Goal: Task Accomplishment & Management: Manage account settings

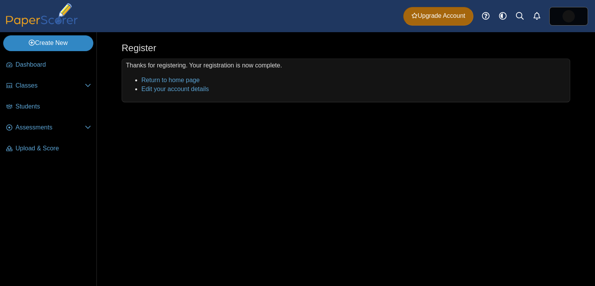
click at [47, 44] on link "Create New" at bounding box center [48, 42] width 90 height 15
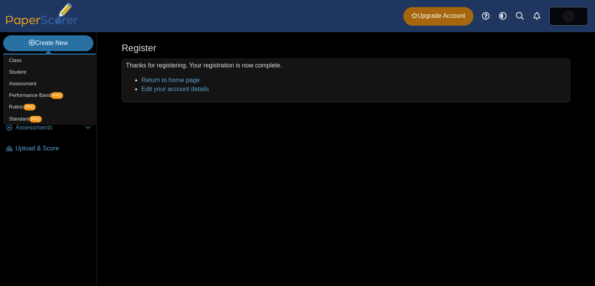
click at [191, 130] on div "Register Thanks for registering. Your registration is now complete. Return to h…" at bounding box center [346, 159] width 498 height 254
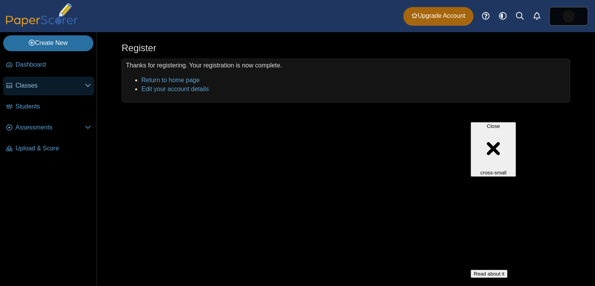
click at [64, 80] on link "Classes" at bounding box center [48, 86] width 91 height 19
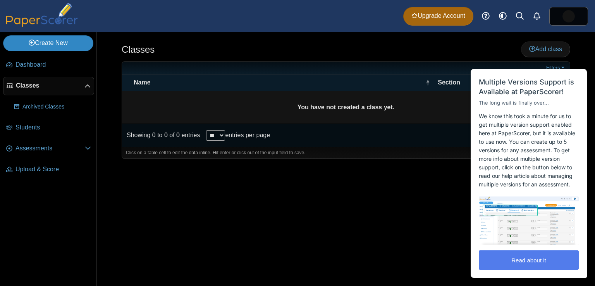
click at [71, 43] on link "Create New" at bounding box center [48, 42] width 90 height 15
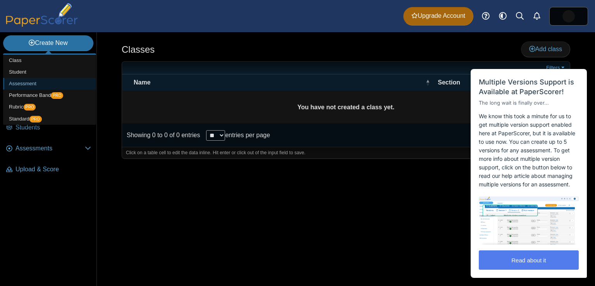
click at [58, 85] on link "Assessment" at bounding box center [49, 84] width 93 height 12
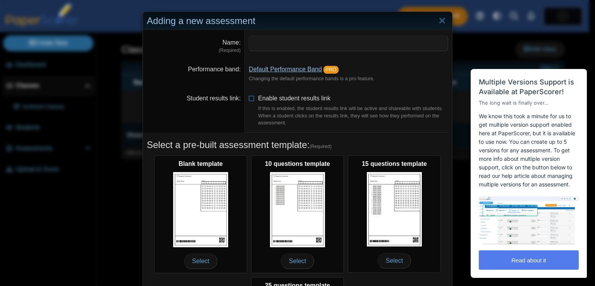
click at [293, 71] on link "Default Performance Band" at bounding box center [285, 69] width 73 height 7
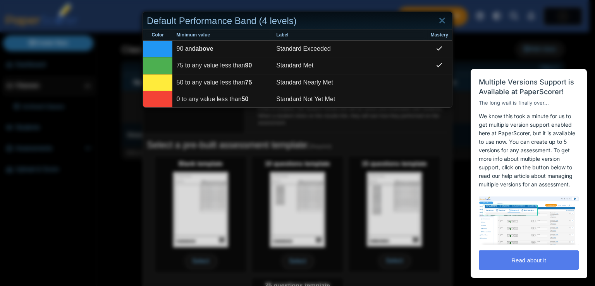
click at [344, 124] on div "Default Performance Band (4 levels) Color Minimum value Label Mastery 90 and ab…" at bounding box center [297, 143] width 595 height 286
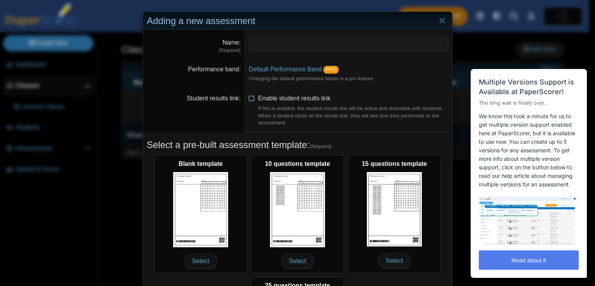
click at [266, 101] on span "Enable student results link If this is enabled, the student results link will b…" at bounding box center [353, 110] width 190 height 31
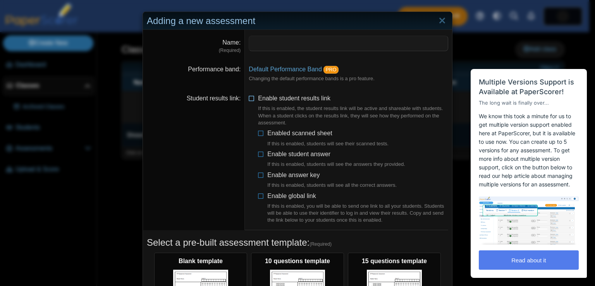
click at [265, 103] on label "Enable student results link If this is enabled, the student results link will b…" at bounding box center [353, 110] width 190 height 32
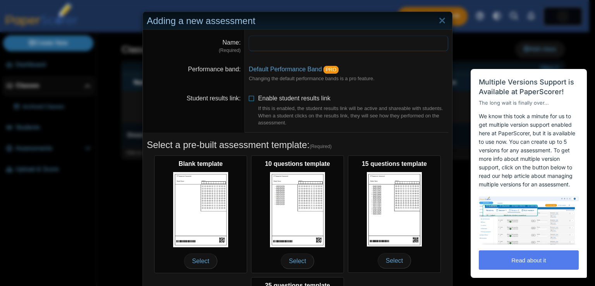
click at [277, 42] on input "Name" at bounding box center [348, 43] width 199 height 15
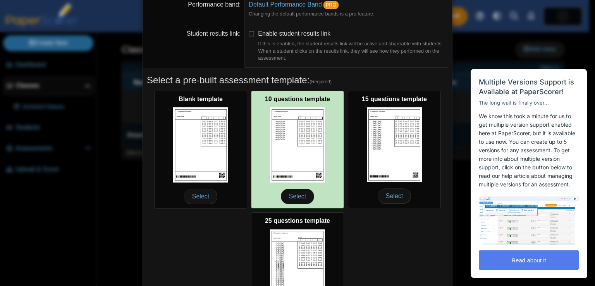
scroll to position [139, 0]
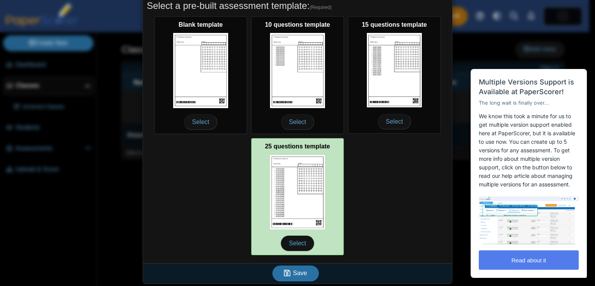
type input "**********"
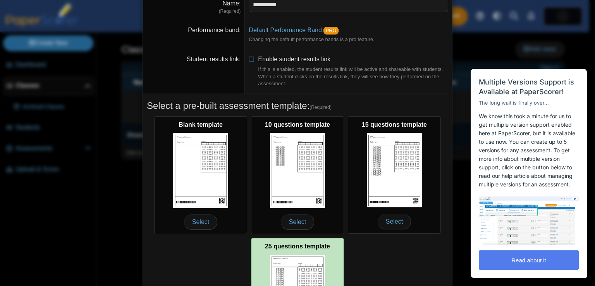
click at [308, 189] on img at bounding box center [297, 170] width 55 height 75
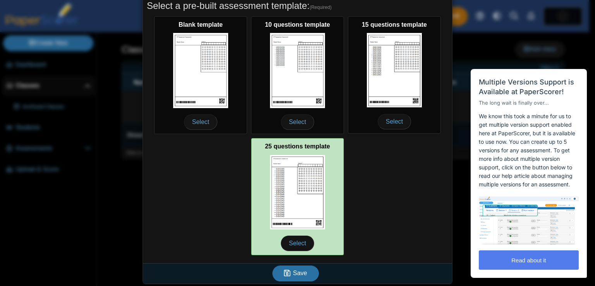
click at [308, 189] on img at bounding box center [297, 192] width 55 height 74
click at [296, 243] on span "Select" at bounding box center [297, 242] width 33 height 15
click at [299, 240] on span "Select" at bounding box center [297, 242] width 33 height 15
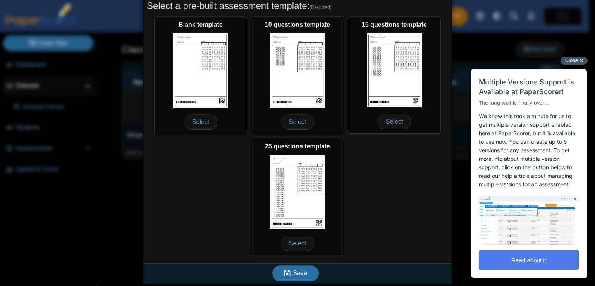
click at [578, 62] on div "Close cross-small" at bounding box center [573, 61] width 27 height 8
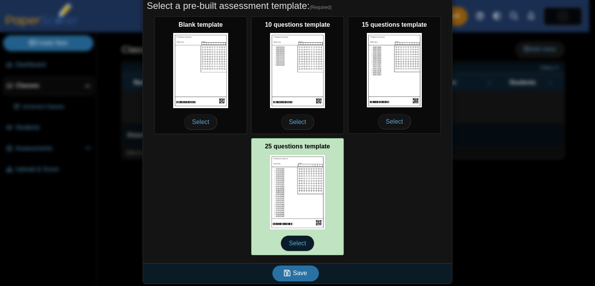
click at [294, 243] on span "Select" at bounding box center [297, 242] width 33 height 15
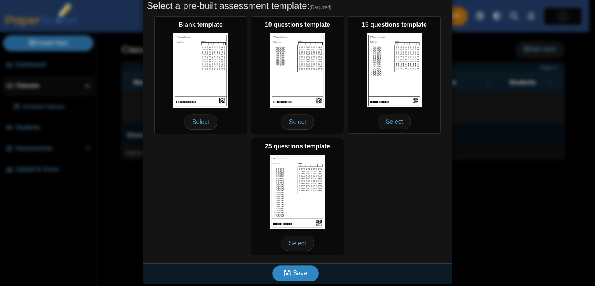
click at [293, 274] on span "Save" at bounding box center [300, 272] width 14 height 7
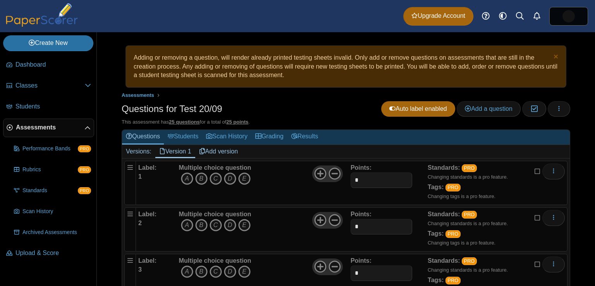
click at [185, 77] on div "Adding or removing a question, will render already printed testing sheets inval…" at bounding box center [346, 67] width 432 height 34
click at [314, 172] on use at bounding box center [320, 174] width 12 height 12
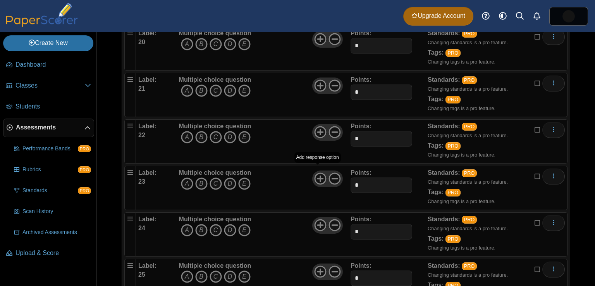
scroll to position [1047, 0]
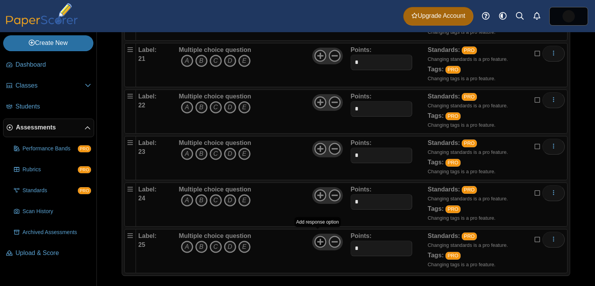
click at [317, 236] on use at bounding box center [320, 242] width 12 height 12
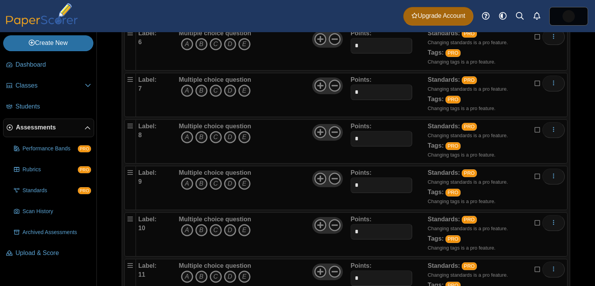
scroll to position [0, 0]
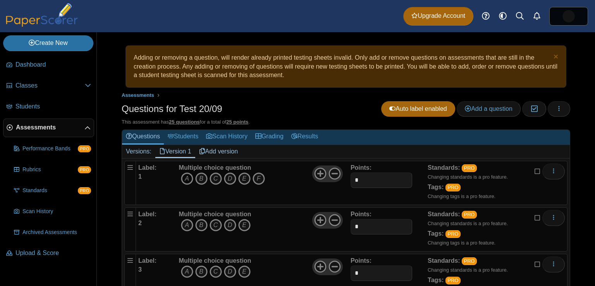
click at [188, 177] on icon "A" at bounding box center [187, 178] width 12 height 12
click at [182, 120] on u "25 questions" at bounding box center [184, 122] width 31 height 6
click at [219, 148] on link "Add version" at bounding box center [218, 151] width 47 height 13
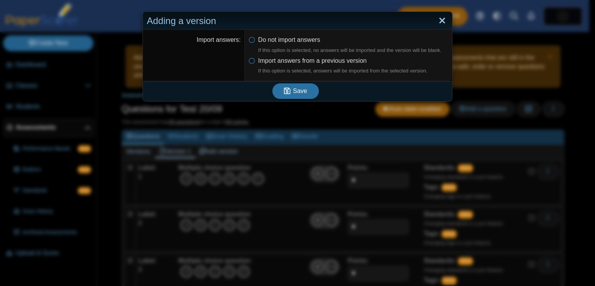
click at [441, 19] on link "Close" at bounding box center [442, 20] width 12 height 13
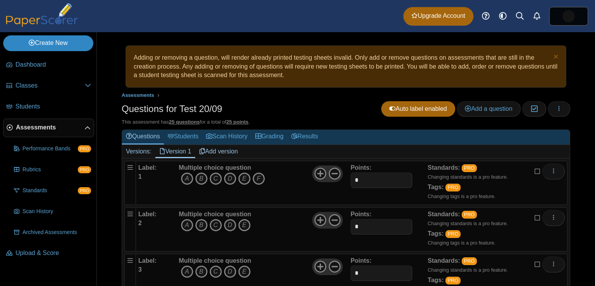
click at [65, 40] on link "Create New" at bounding box center [48, 42] width 90 height 15
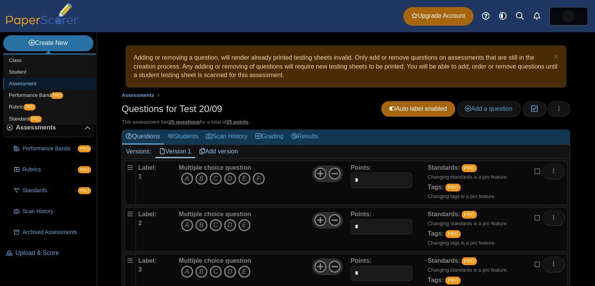
click at [47, 82] on link "Assessment" at bounding box center [49, 84] width 93 height 12
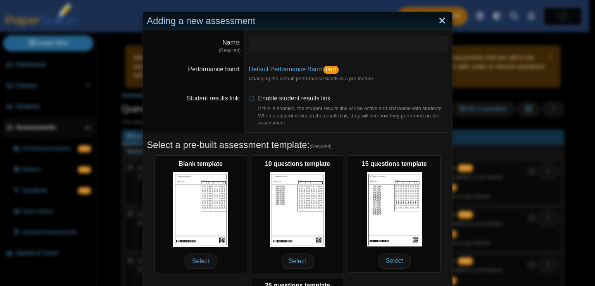
click at [440, 18] on link "Close" at bounding box center [442, 20] width 12 height 13
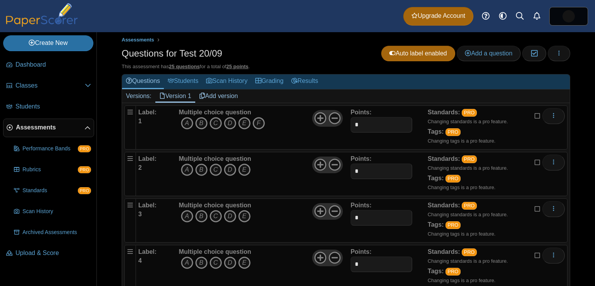
scroll to position [56, 0]
click at [556, 53] on icon "button" at bounding box center [559, 53] width 6 height 6
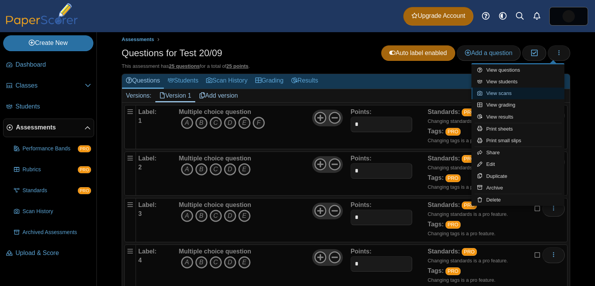
click at [516, 96] on link "View scans" at bounding box center [517, 94] width 93 height 12
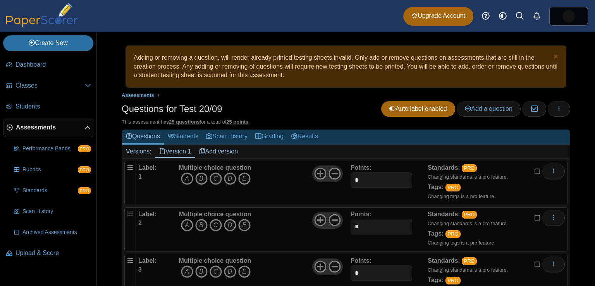
click at [185, 175] on icon "A" at bounding box center [187, 178] width 12 height 12
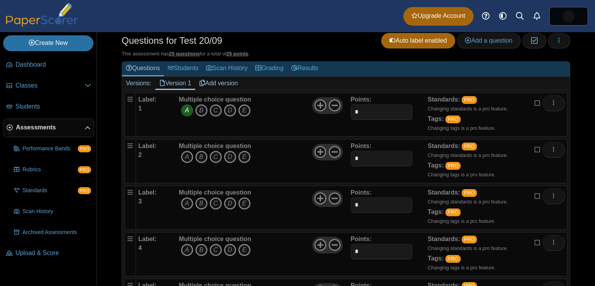
scroll to position [71, 0]
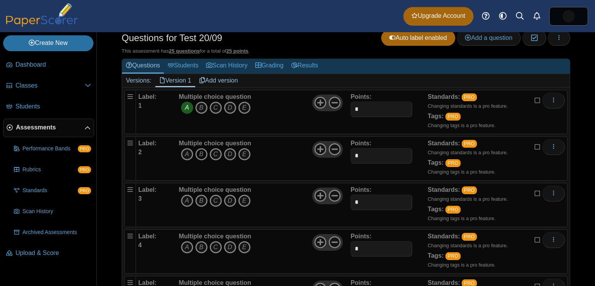
click at [198, 151] on icon "B" at bounding box center [201, 154] width 12 height 12
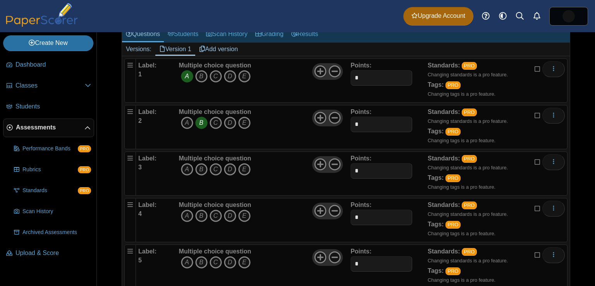
scroll to position [106, 0]
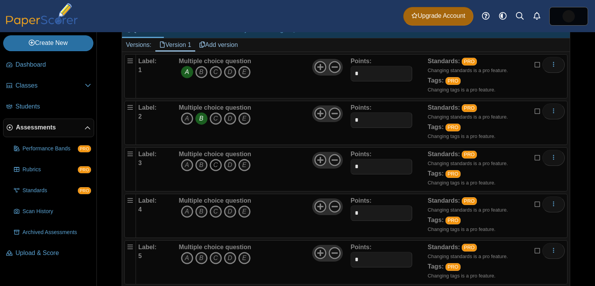
click at [215, 159] on icon "C" at bounding box center [215, 165] width 12 height 12
click at [231, 210] on icon "D" at bounding box center [230, 211] width 12 height 12
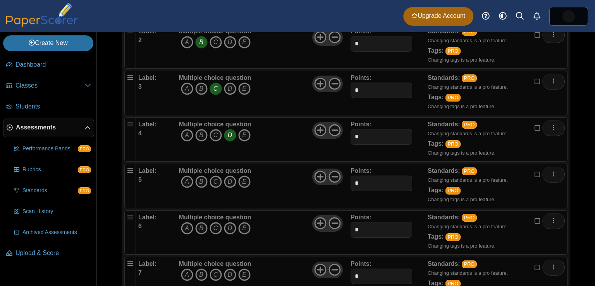
scroll to position [184, 0]
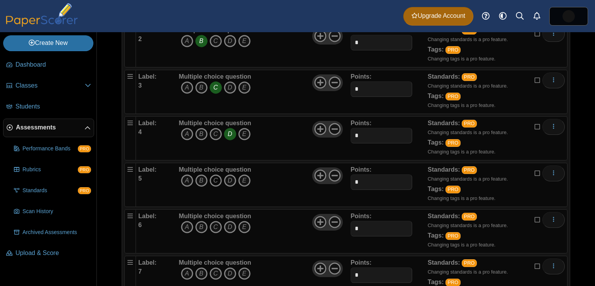
click at [214, 177] on icon "C" at bounding box center [215, 180] width 12 height 12
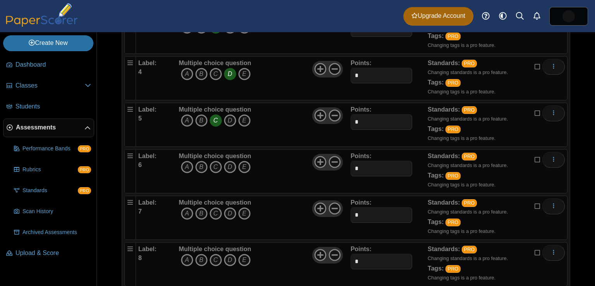
scroll to position [247, 0]
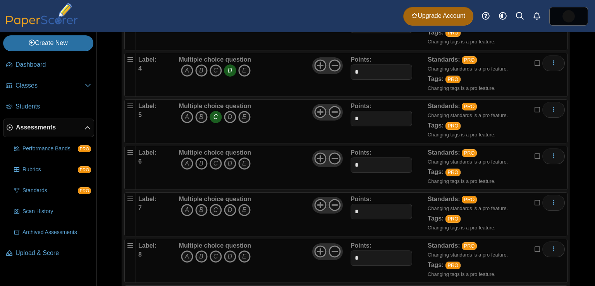
click at [200, 163] on icon "B" at bounding box center [201, 163] width 12 height 12
click at [187, 206] on icon "A" at bounding box center [187, 210] width 12 height 12
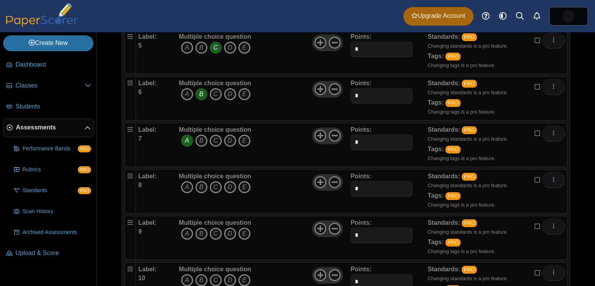
scroll to position [319, 0]
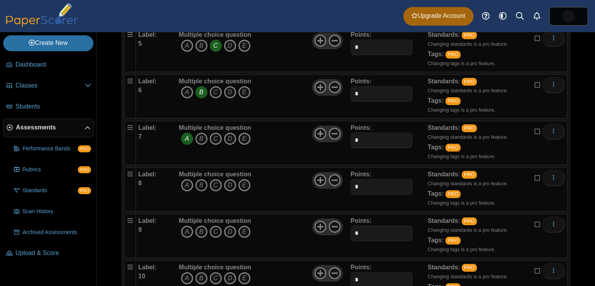
click at [196, 179] on icon "B" at bounding box center [201, 185] width 12 height 12
click at [215, 227] on icon "C" at bounding box center [215, 231] width 12 height 12
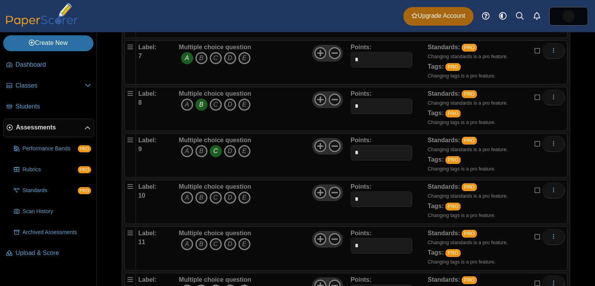
scroll to position [403, 0]
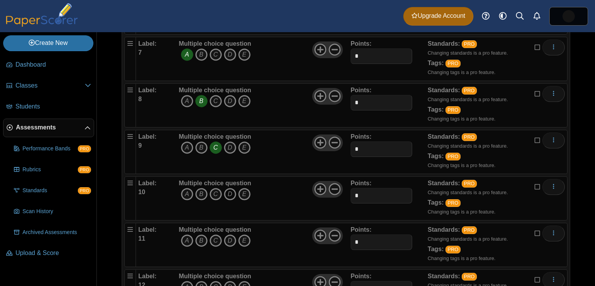
click at [226, 190] on icon "D" at bounding box center [230, 194] width 12 height 12
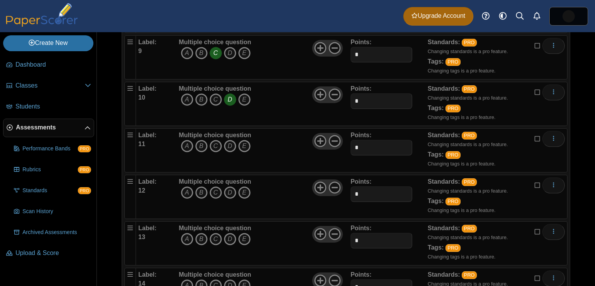
scroll to position [499, 0]
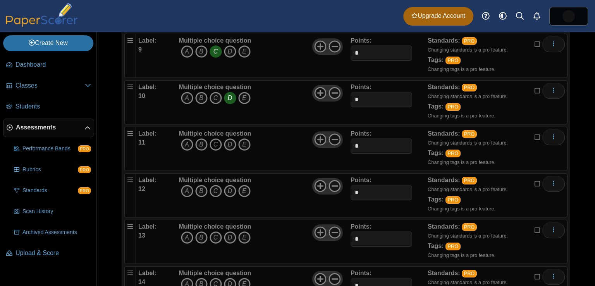
click at [214, 138] on icon "C" at bounding box center [215, 144] width 12 height 12
click at [202, 187] on icon "B" at bounding box center [201, 191] width 12 height 12
click at [187, 237] on icon "A" at bounding box center [187, 237] width 12 height 12
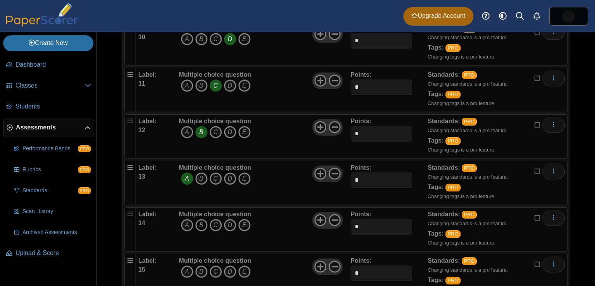
click at [199, 221] on icon "B" at bounding box center [201, 225] width 12 height 12
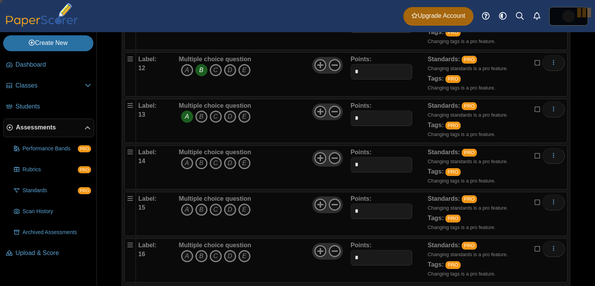
scroll to position [622, 0]
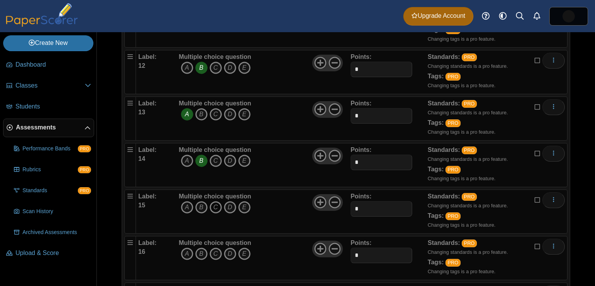
click at [214, 201] on icon "C" at bounding box center [215, 207] width 12 height 12
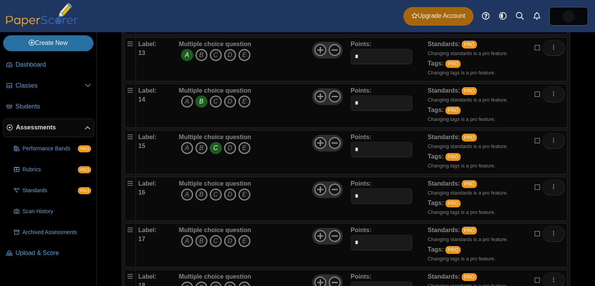
scroll to position [685, 0]
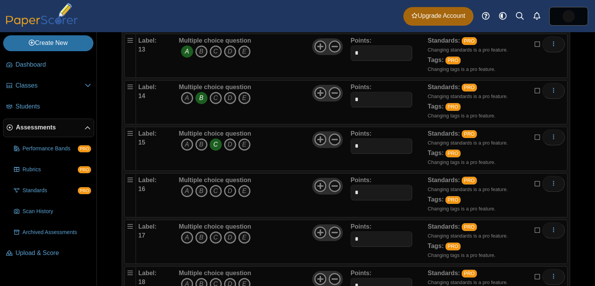
click at [228, 187] on icon "D" at bounding box center [230, 191] width 12 height 12
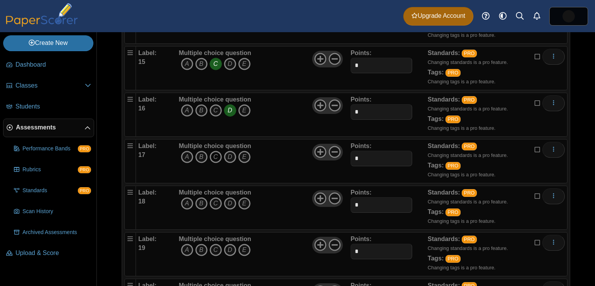
click at [216, 151] on icon "C" at bounding box center [215, 157] width 12 height 12
click at [199, 199] on icon "B" at bounding box center [201, 203] width 12 height 12
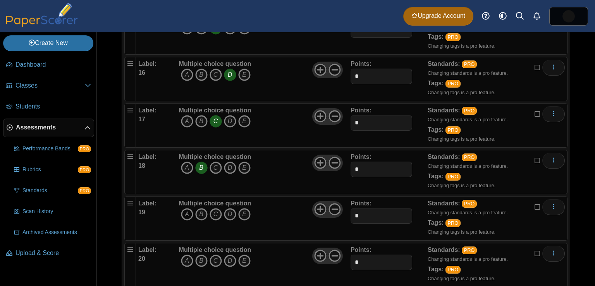
click at [189, 209] on icon "A" at bounding box center [187, 214] width 12 height 12
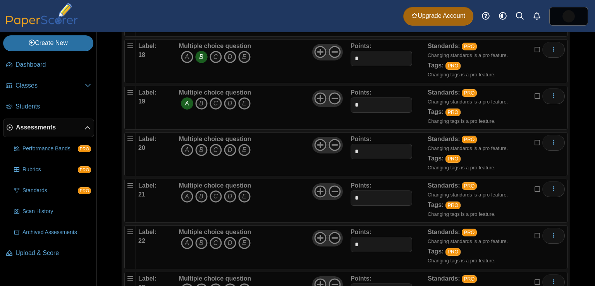
scroll to position [912, 0]
click at [202, 148] on icon "B" at bounding box center [201, 149] width 12 height 12
click at [216, 189] on icon "C" at bounding box center [215, 195] width 12 height 12
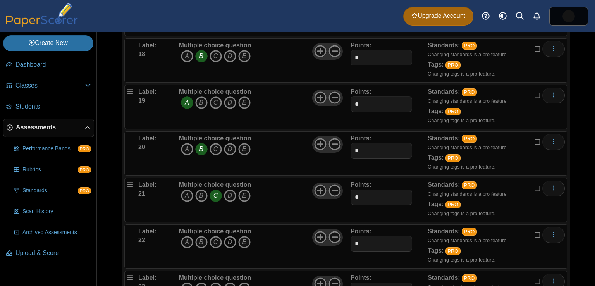
click at [229, 236] on icon "D" at bounding box center [230, 242] width 12 height 12
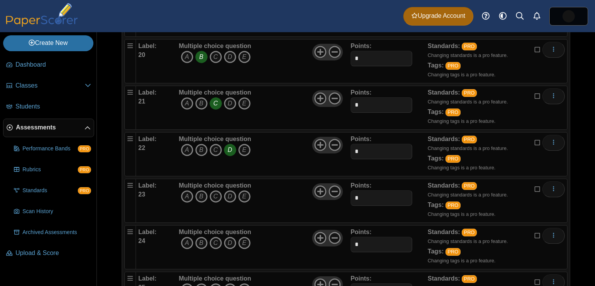
scroll to position [1047, 0]
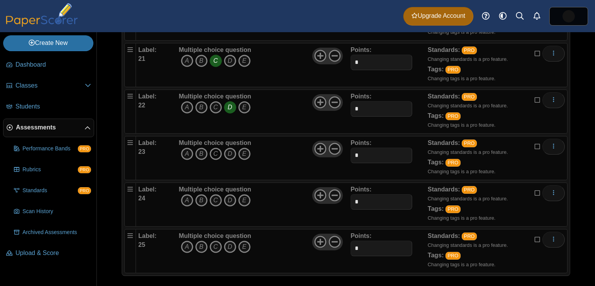
click at [217, 149] on icon "C" at bounding box center [215, 154] width 12 height 12
click at [202, 194] on icon "B" at bounding box center [201, 200] width 12 height 12
click at [186, 240] on icon "A" at bounding box center [187, 246] width 12 height 12
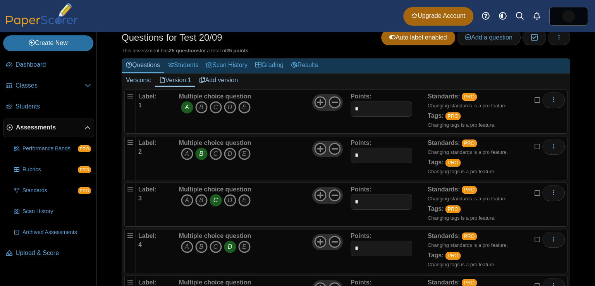
scroll to position [0, 0]
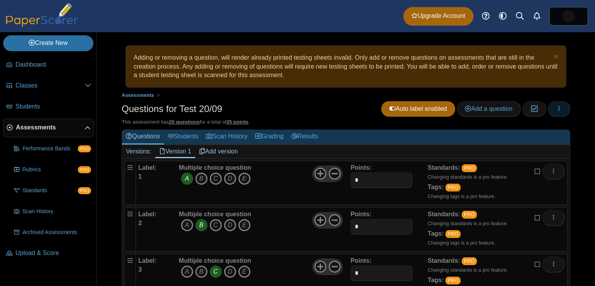
click at [549, 108] on button "button" at bounding box center [558, 108] width 22 height 15
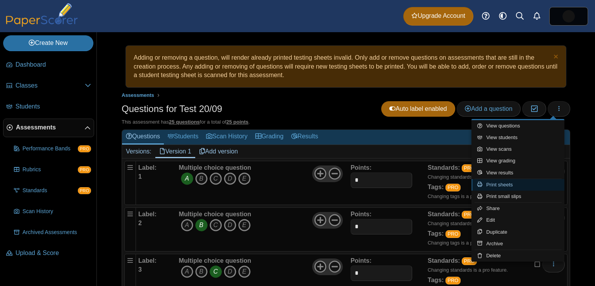
click at [508, 182] on link "Print sheets" at bounding box center [517, 185] width 93 height 12
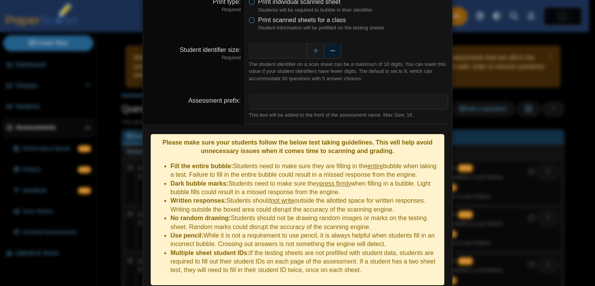
scroll to position [39, 0]
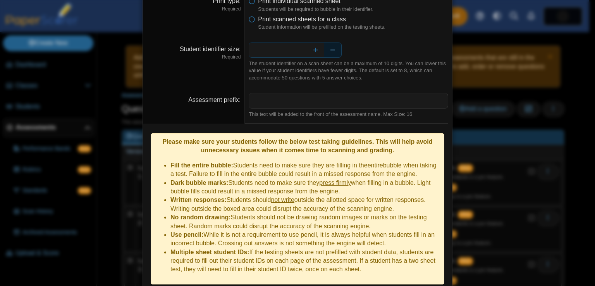
click at [327, 48] on button "Decrease" at bounding box center [332, 49] width 17 height 15
type input "*"
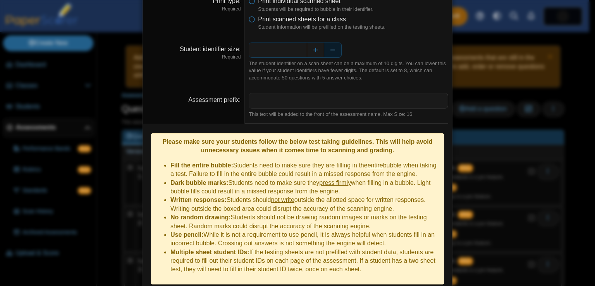
click at [327, 48] on button "Decrease" at bounding box center [332, 49] width 17 height 15
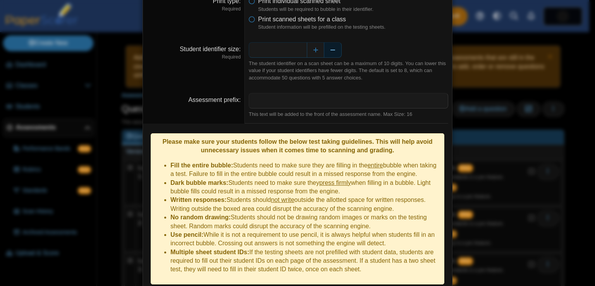
click at [327, 48] on button "Decrease" at bounding box center [332, 49] width 17 height 15
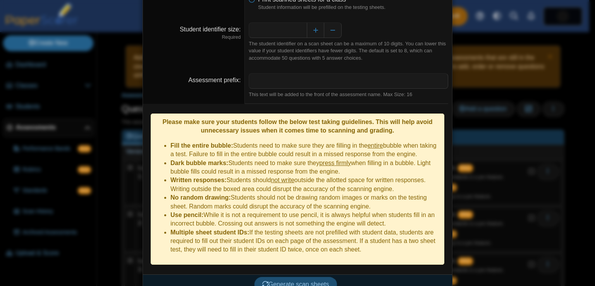
click at [300, 281] on span "Generate scan sheets" at bounding box center [295, 284] width 67 height 7
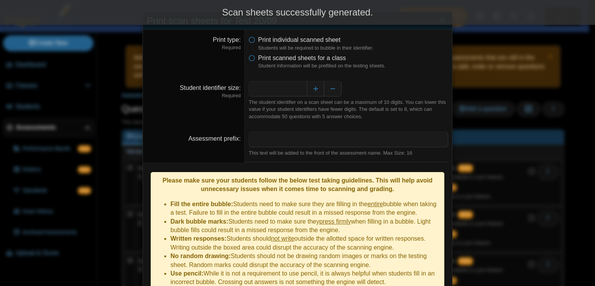
scroll to position [120, 0]
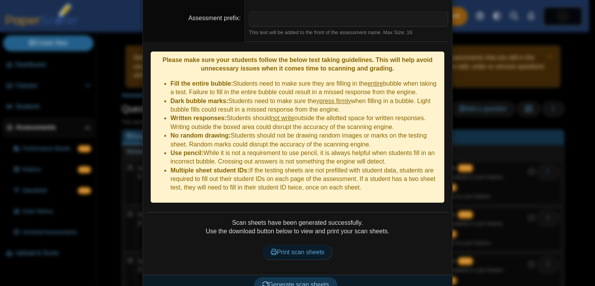
click at [309, 249] on span "Print scan sheets" at bounding box center [298, 252] width 54 height 7
click at [468, 172] on div "**********" at bounding box center [297, 143] width 595 height 286
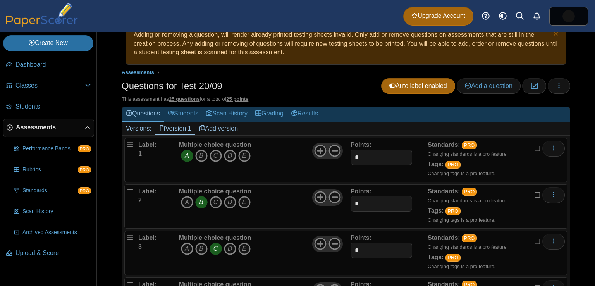
scroll to position [23, 0]
click at [192, 112] on link "Students" at bounding box center [183, 113] width 38 height 14
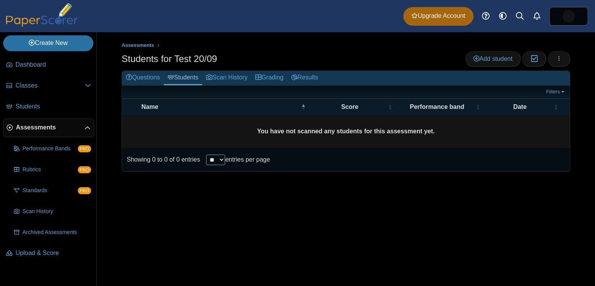
drag, startPoint x: 400, startPoint y: 136, endPoint x: 371, endPoint y: 136, distance: 29.0
click at [371, 136] on td "You have not scanned any students for this assessment yet." at bounding box center [346, 131] width 448 height 33
click at [489, 61] on span "Add student" at bounding box center [492, 58] width 39 height 7
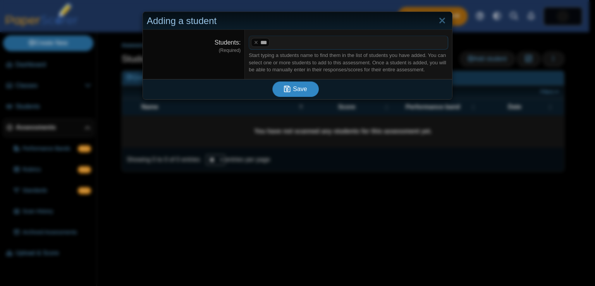
click at [294, 83] on button "Save" at bounding box center [295, 88] width 46 height 15
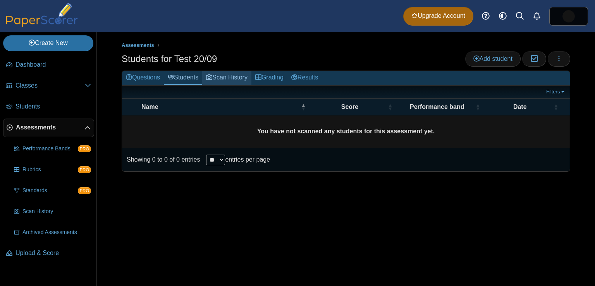
click at [231, 79] on link "Scan History" at bounding box center [226, 78] width 49 height 14
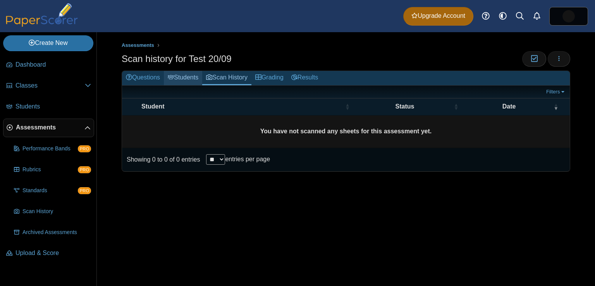
click at [189, 79] on link "Students" at bounding box center [183, 78] width 38 height 14
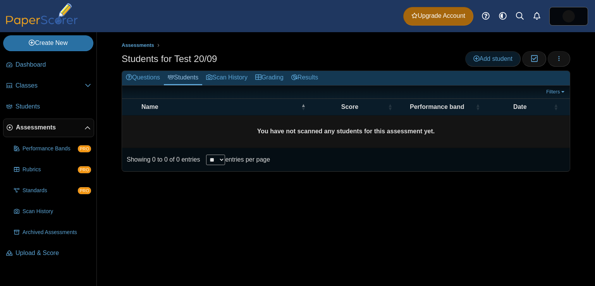
click at [503, 59] on span "Add student" at bounding box center [492, 58] width 39 height 7
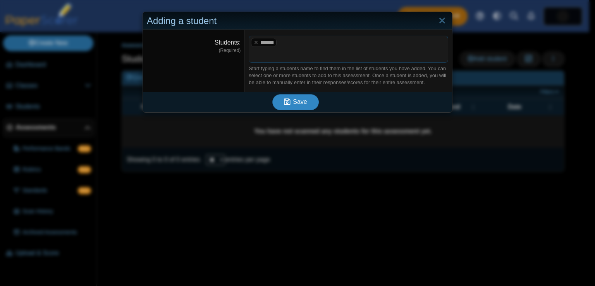
click at [291, 95] on button "Save" at bounding box center [295, 101] width 46 height 15
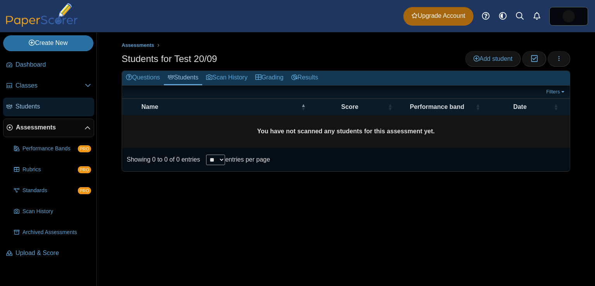
click at [42, 103] on span "Students" at bounding box center [53, 106] width 76 height 9
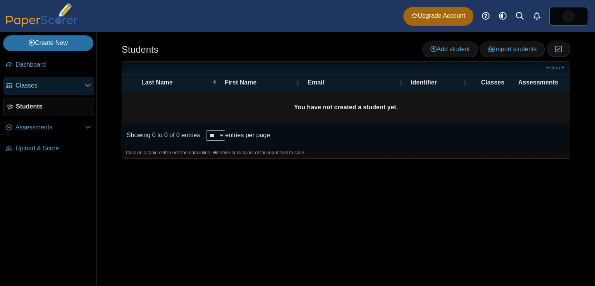
click at [49, 86] on span "Classes" at bounding box center [49, 85] width 69 height 9
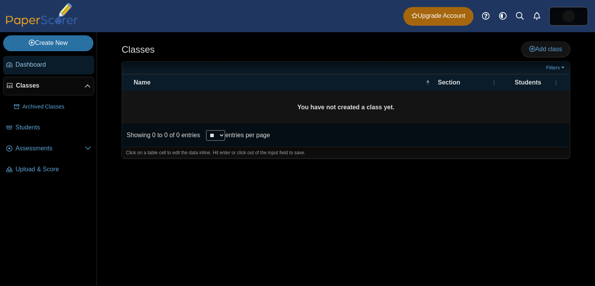
click at [46, 70] on link "Dashboard" at bounding box center [48, 65] width 91 height 19
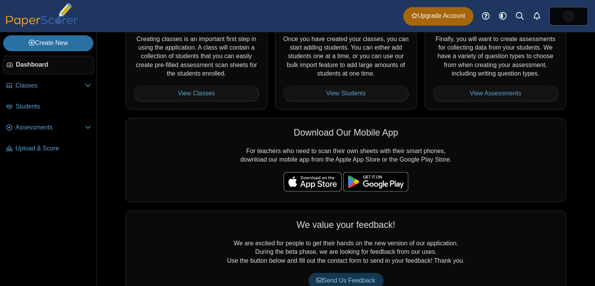
scroll to position [162, 0]
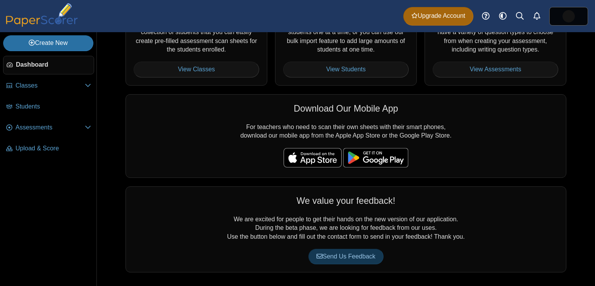
click at [430, 5] on div "Dashboard Classes Archived classes Students Assessments" at bounding box center [297, 16] width 595 height 32
click at [434, 17] on span "Upgrade Account" at bounding box center [438, 16] width 54 height 9
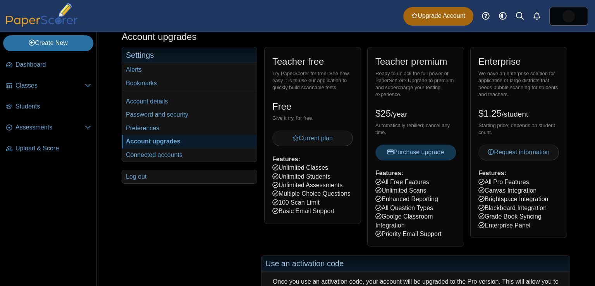
scroll to position [43, 0]
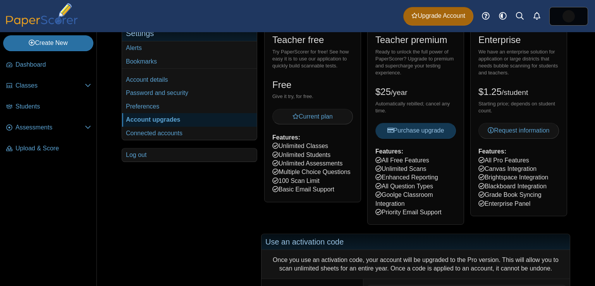
drag, startPoint x: 382, startPoint y: 161, endPoint x: 426, endPoint y: 156, distance: 43.7
click at [426, 156] on div "Teacher premium Ready to unlock the full power of PaperScorer? Upgrade to premi…" at bounding box center [415, 124] width 97 height 199
click at [408, 166] on div "Teacher premium Ready to unlock the full power of PaperScorer? Upgrade to premi…" at bounding box center [415, 124] width 97 height 199
drag, startPoint x: 391, startPoint y: 173, endPoint x: 428, endPoint y: 172, distance: 36.4
click at [428, 172] on div "Teacher premium Ready to unlock the full power of PaperScorer? Upgrade to premi…" at bounding box center [415, 124] width 97 height 199
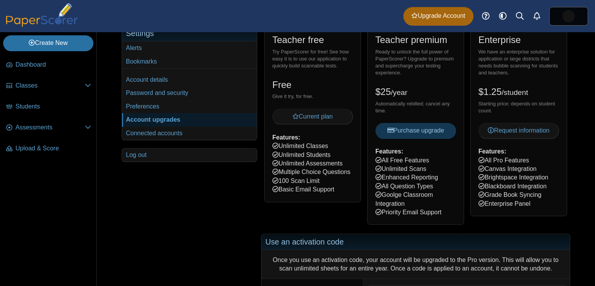
click at [422, 175] on div "Teacher premium Ready to unlock the full power of PaperScorer? Upgrade to premi…" at bounding box center [415, 124] width 97 height 199
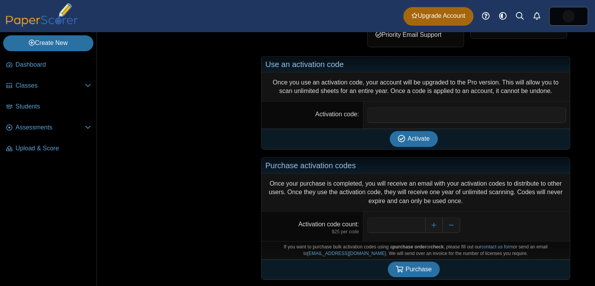
scroll to position [0, 0]
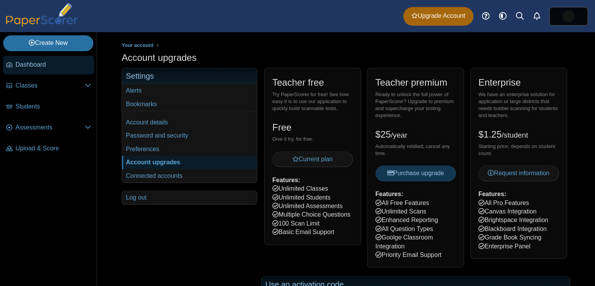
click at [36, 63] on span "Dashboard" at bounding box center [53, 64] width 76 height 9
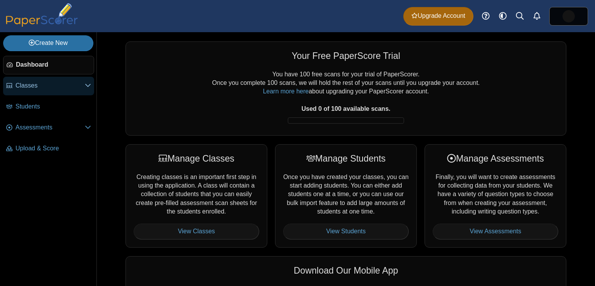
click at [42, 82] on span "Classes" at bounding box center [49, 85] width 69 height 9
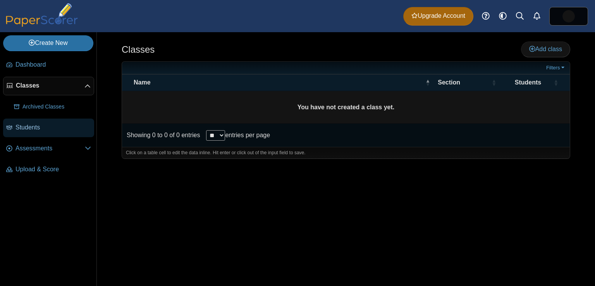
click at [45, 122] on link "Students" at bounding box center [48, 127] width 91 height 19
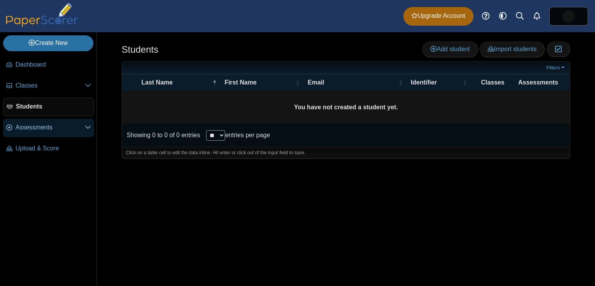
click at [48, 131] on span "Assessments" at bounding box center [49, 127] width 69 height 9
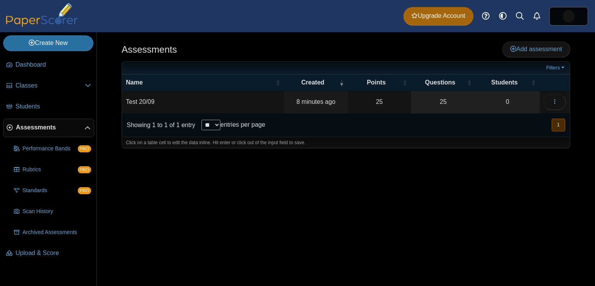
click at [148, 103] on td "Test 20/09" at bounding box center [203, 102] width 162 height 22
click at [347, 131] on div "Showing 1 to 1 of 1 entry ** ** ** *** entries per page « Prev 1 Next »" at bounding box center [346, 124] width 448 height 23
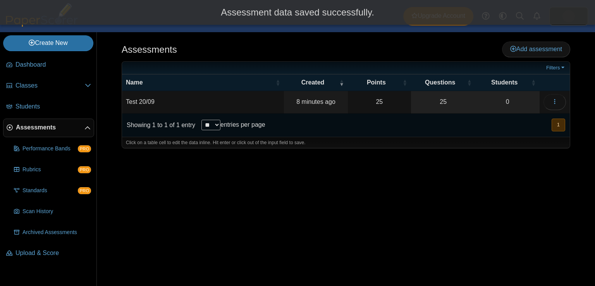
click at [202, 102] on td "Test 20/09" at bounding box center [203, 102] width 162 height 22
click at [202, 102] on input "**********" at bounding box center [203, 101] width 154 height 15
click at [548, 96] on button "button" at bounding box center [554, 101] width 22 height 15
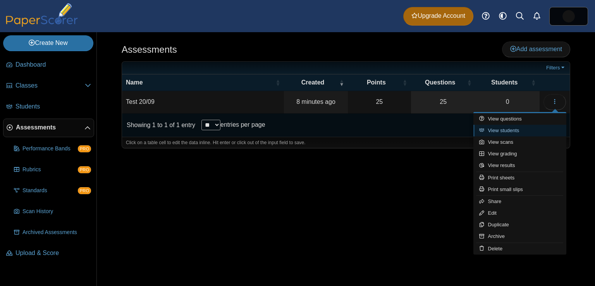
click at [505, 125] on link "View students" at bounding box center [519, 131] width 93 height 12
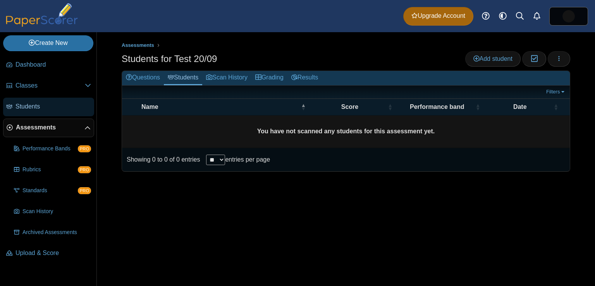
click at [42, 105] on span "Students" at bounding box center [53, 106] width 76 height 9
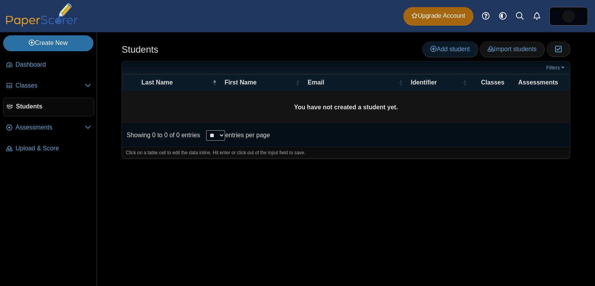
click at [455, 47] on span "Add student" at bounding box center [449, 49] width 39 height 7
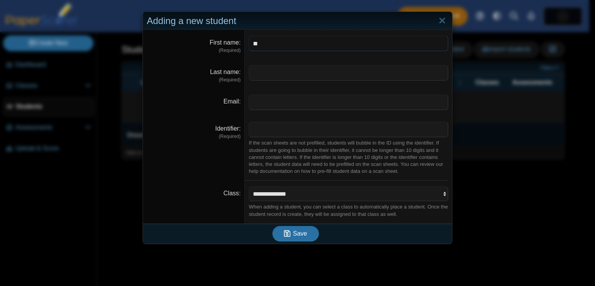
type input "*"
type input "***"
click at [276, 75] on input "Last name" at bounding box center [348, 72] width 199 height 15
type input "**"
click at [272, 99] on input "Email" at bounding box center [348, 101] width 199 height 15
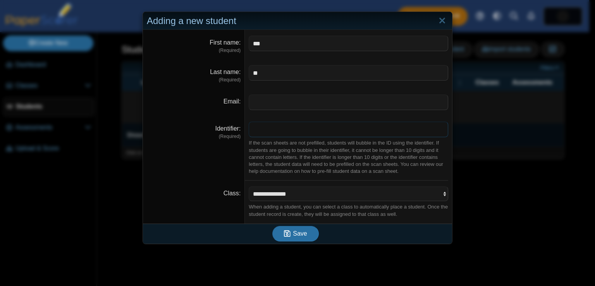
click at [271, 129] on input "Identifier" at bounding box center [348, 129] width 199 height 15
type input "****"
click at [288, 195] on select "**********" at bounding box center [348, 193] width 199 height 15
click at [300, 232] on span "Save" at bounding box center [300, 233] width 14 height 7
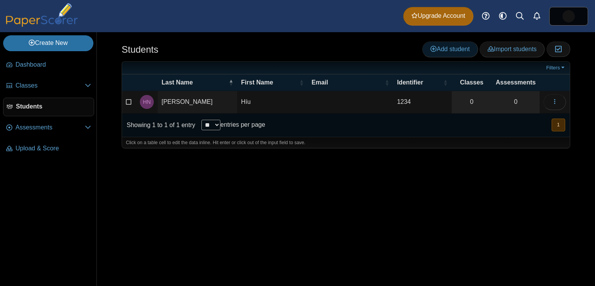
click at [443, 48] on span "Add student" at bounding box center [449, 49] width 39 height 7
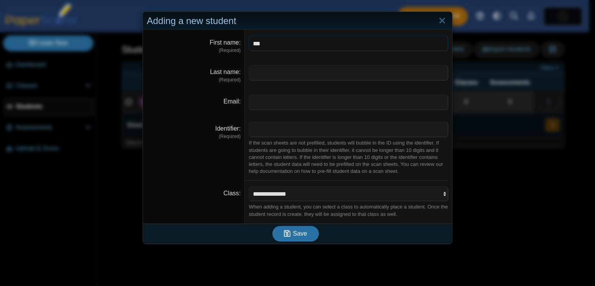
type input "***"
click at [297, 78] on input "Last name" at bounding box center [348, 72] width 199 height 15
type input "*"
click at [277, 129] on input "Identifier" at bounding box center [348, 129] width 199 height 15
type input "****"
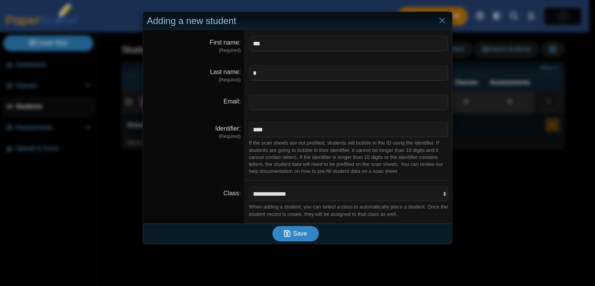
click at [296, 231] on span "Save" at bounding box center [300, 233] width 14 height 7
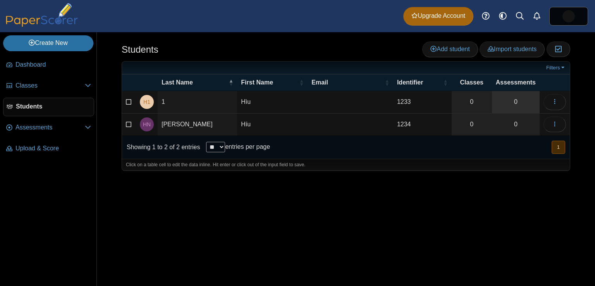
click at [515, 95] on link "0" at bounding box center [516, 102] width 48 height 22
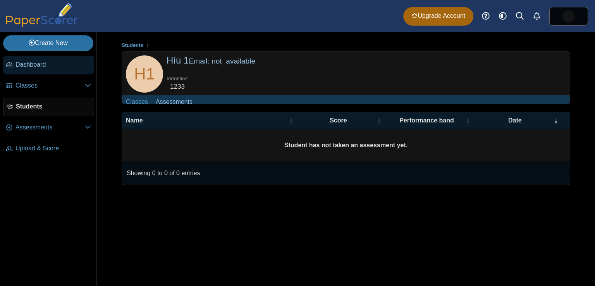
click at [40, 68] on span "Dashboard" at bounding box center [53, 64] width 76 height 9
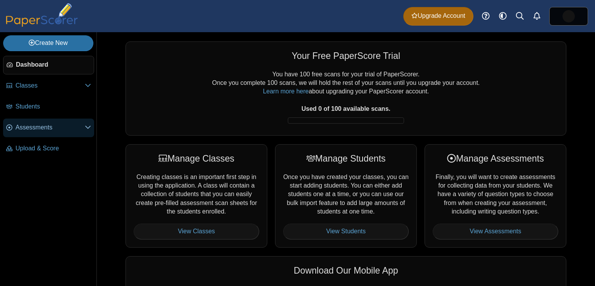
click at [87, 129] on icon at bounding box center [88, 127] width 6 height 6
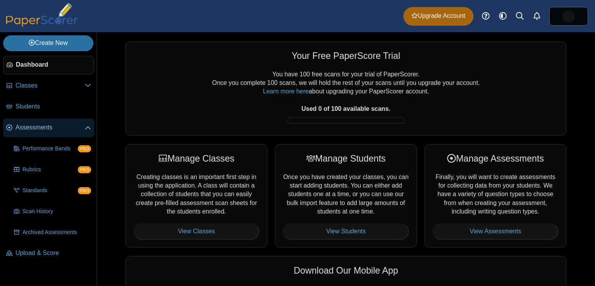
click at [54, 128] on span "Assessments" at bounding box center [49, 127] width 69 height 9
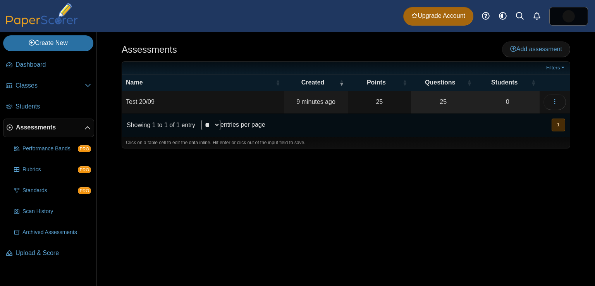
click at [206, 106] on td "Test 20/09" at bounding box center [203, 102] width 162 height 22
click at [317, 130] on div "Showing 1 to 1 of 1 entry ** ** ** *** entries per page « Prev 1 Next »" at bounding box center [346, 124] width 448 height 23
click at [156, 242] on div "Assessments Add assessment 25 0" at bounding box center [346, 159] width 498 height 254
click at [136, 99] on td "Test 20/09" at bounding box center [203, 102] width 162 height 22
click at [234, 120] on div "** ** ** *** entries per page" at bounding box center [233, 125] width 64 height 10
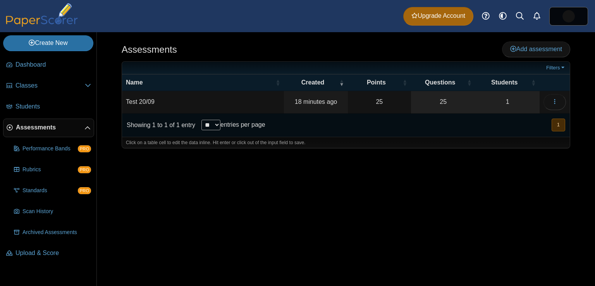
click at [43, 127] on span "Assessments" at bounding box center [50, 127] width 69 height 9
click at [41, 209] on span "Scan History" at bounding box center [56, 212] width 69 height 8
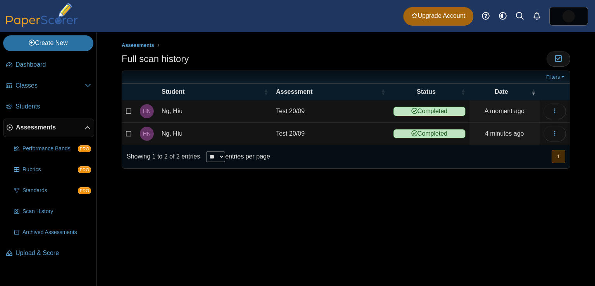
click at [173, 110] on td "Ng, Híu" at bounding box center [215, 111] width 114 height 22
click at [557, 112] on icon "button" at bounding box center [554, 111] width 6 height 6
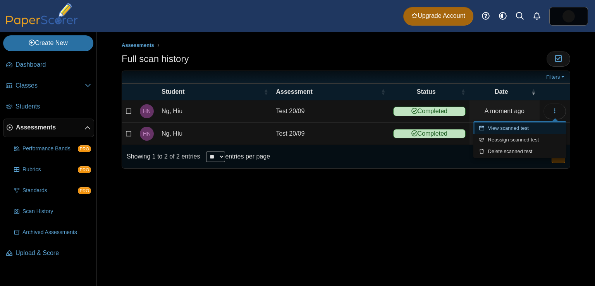
click at [519, 129] on link "View scanned test" at bounding box center [519, 128] width 93 height 12
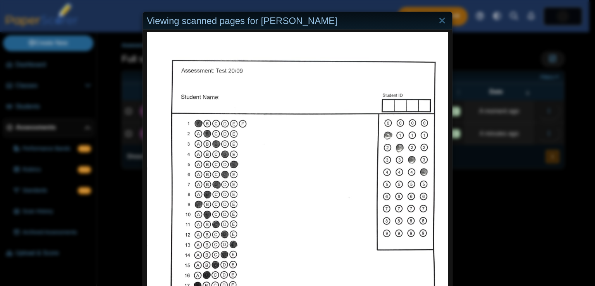
click at [514, 86] on div "Viewing scanned pages for Híu Ng" at bounding box center [297, 143] width 595 height 286
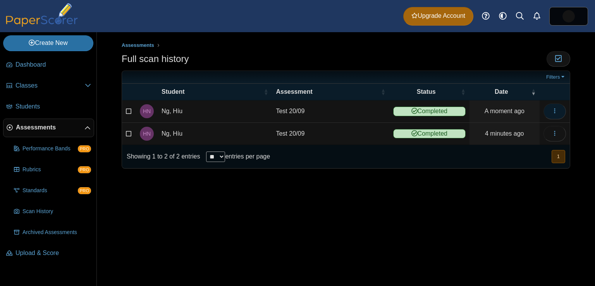
click at [554, 114] on button "button" at bounding box center [554, 110] width 22 height 15
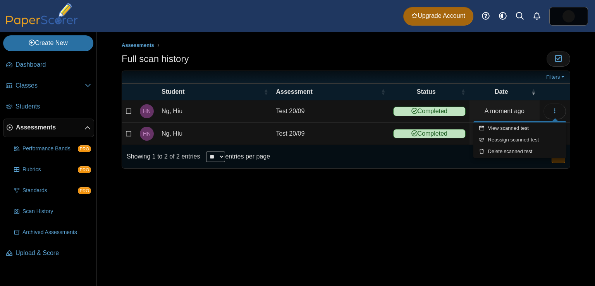
click at [408, 184] on div "Assessments Full scan history Moderation 0" at bounding box center [346, 159] width 498 height 254
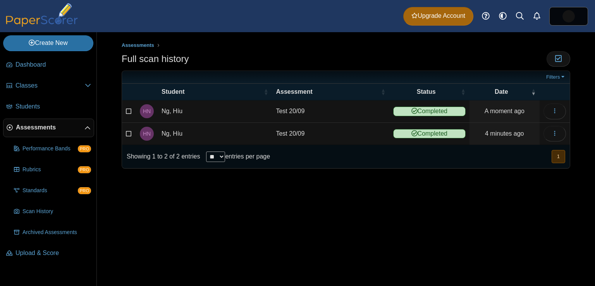
click at [171, 109] on td "Ng, Híu" at bounding box center [215, 111] width 114 height 22
click at [43, 127] on span "Assessments" at bounding box center [50, 127] width 69 height 9
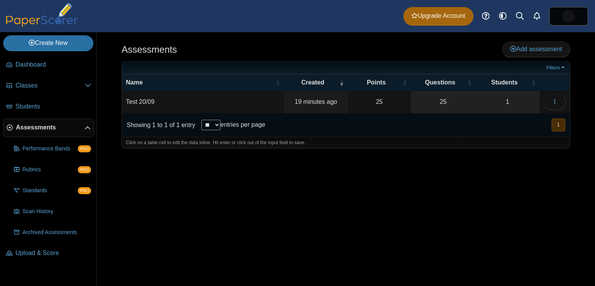
click at [149, 98] on td "Test 20/09" at bounding box center [203, 102] width 162 height 22
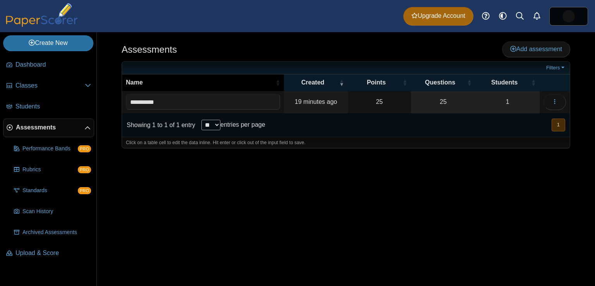
click at [244, 81] on span "Name" at bounding box center [200, 82] width 148 height 9
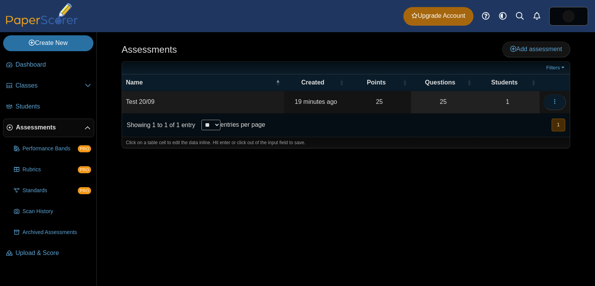
click at [557, 101] on icon "button" at bounding box center [554, 101] width 6 height 6
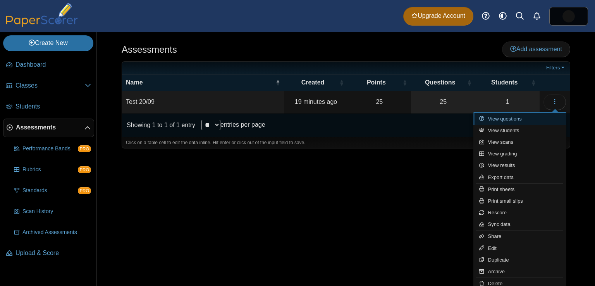
click at [513, 117] on link "View questions" at bounding box center [519, 119] width 93 height 12
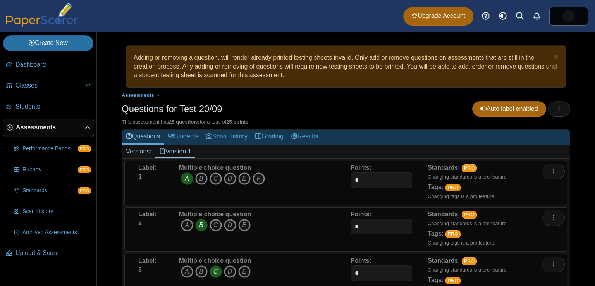
scroll to position [17, 0]
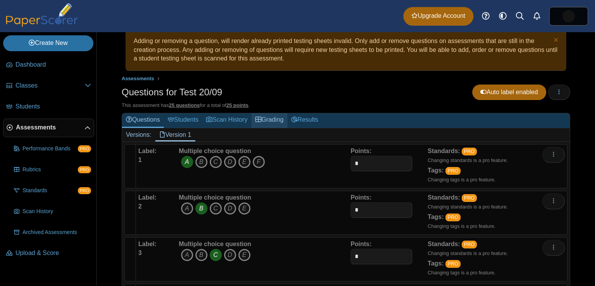
click at [278, 117] on link "Grading" at bounding box center [269, 120] width 36 height 14
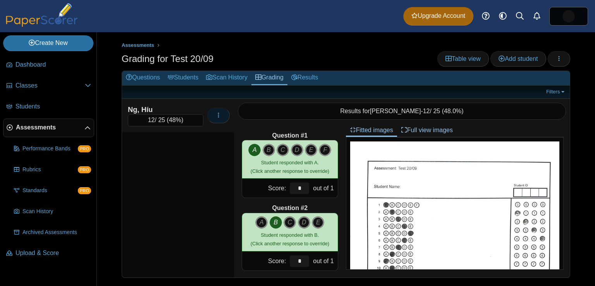
click at [221, 115] on icon "button" at bounding box center [218, 115] width 6 height 6
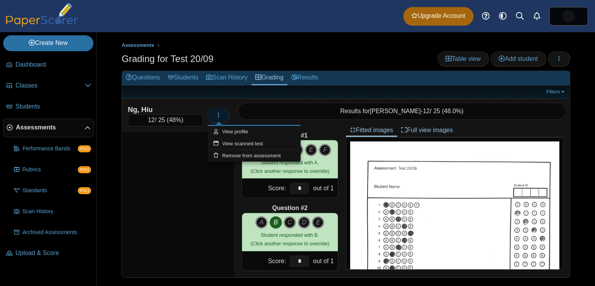
click at [221, 115] on icon "button" at bounding box center [218, 115] width 6 height 6
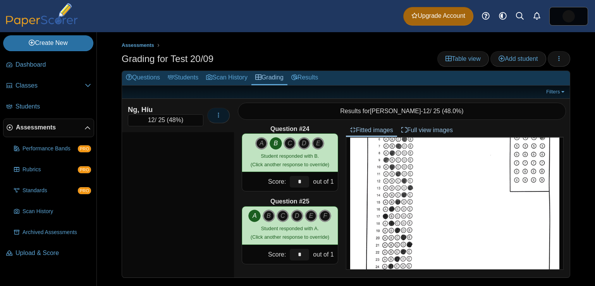
scroll to position [163, 0]
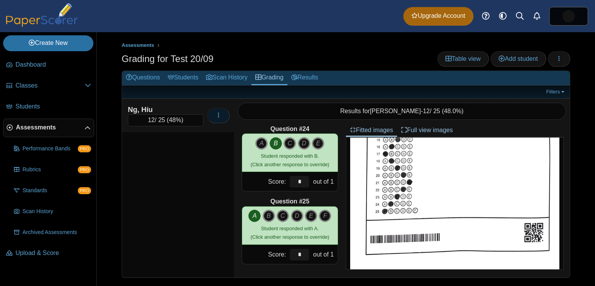
click at [213, 110] on button "button" at bounding box center [218, 115] width 22 height 15
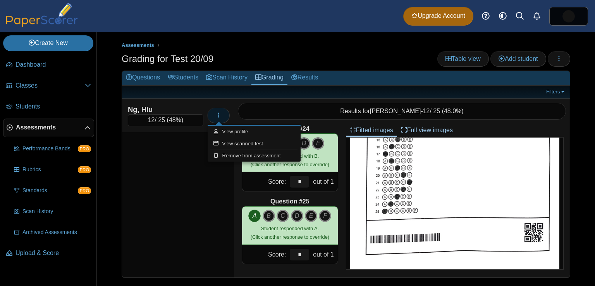
click at [213, 110] on button "button" at bounding box center [218, 115] width 22 height 15
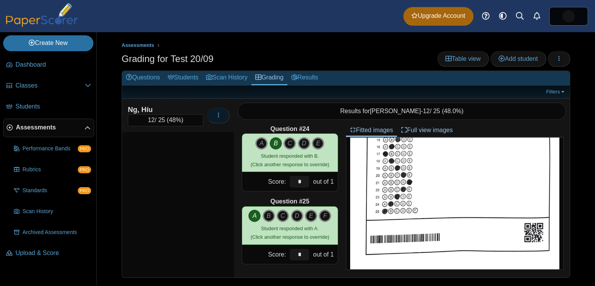
click at [213, 110] on button "button" at bounding box center [218, 115] width 22 height 15
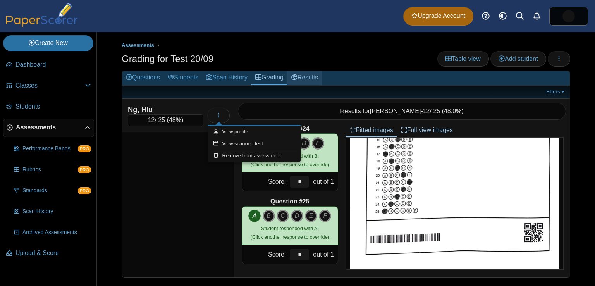
click at [309, 73] on link "Results" at bounding box center [304, 78] width 34 height 14
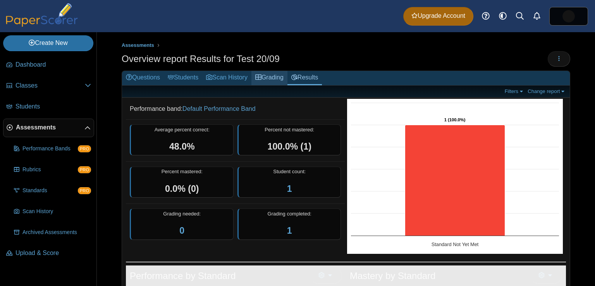
click at [275, 79] on link "Grading" at bounding box center [269, 78] width 36 height 14
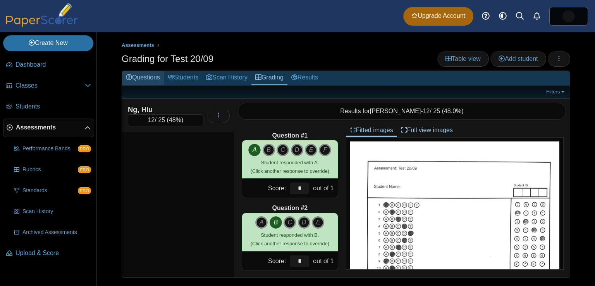
click at [153, 74] on link "Questions" at bounding box center [143, 78] width 42 height 14
